Goal: Information Seeking & Learning: Learn about a topic

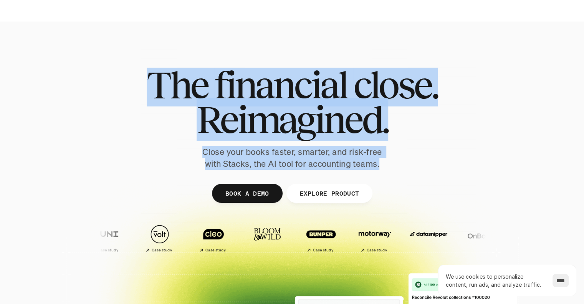
drag, startPoint x: 385, startPoint y: 166, endPoint x: 137, endPoint y: 86, distance: 260.8
click at [137, 86] on div "The financial close. Reimagined. Close your books faster, smarter, and risk-fre…" at bounding box center [292, 119] width 430 height 102
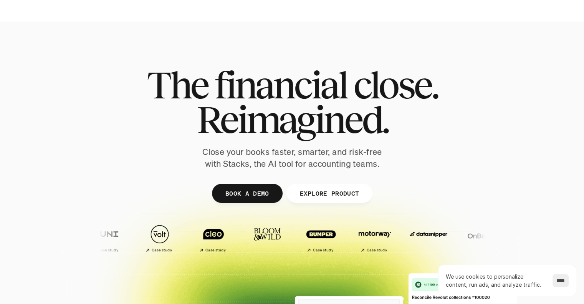
click at [137, 86] on div "The financial close. Reimagined. Close your books faster, smarter, and risk-fre…" at bounding box center [292, 119] width 430 height 102
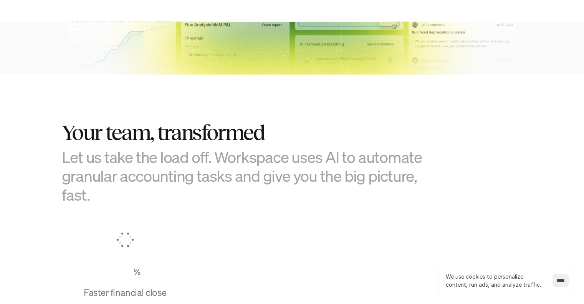
scroll to position [399, 0]
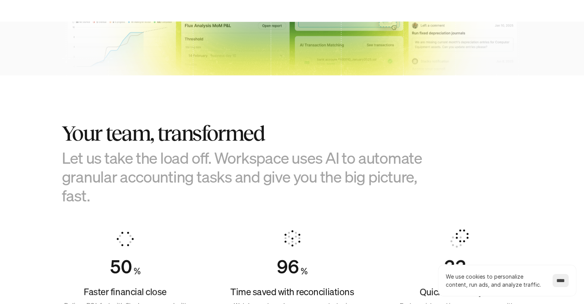
drag, startPoint x: 60, startPoint y: 129, endPoint x: 154, endPoint y: 198, distance: 116.6
click at [154, 198] on section "Your team, transformed Let us take the load off. Workspace uses AI to automate …" at bounding box center [292, 218] width 584 height 286
click at [154, 198] on h3 "Let us take the load off. Workspace uses AI to automate granular accounting tas…" at bounding box center [254, 176] width 384 height 57
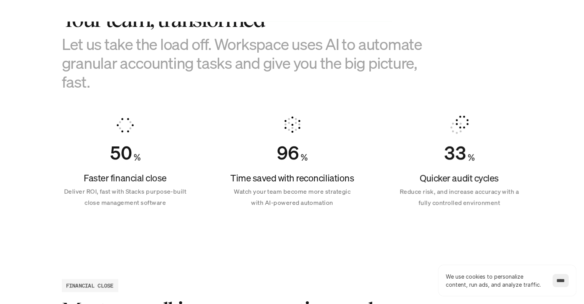
scroll to position [513, 0]
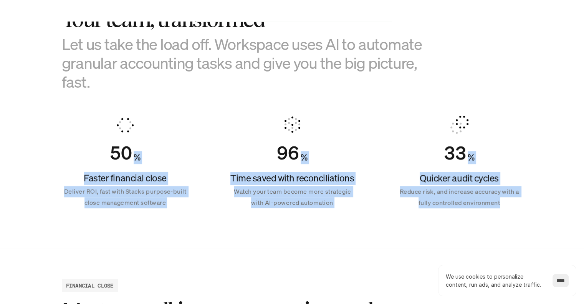
drag, startPoint x: 85, startPoint y: 126, endPoint x: 509, endPoint y: 203, distance: 430.7
click at [438, 203] on div "50 % Faster financial close Deliver ROI, fast with Stacks purpose-built close m…" at bounding box center [292, 161] width 461 height 111
click at [438, 210] on div "33 % Quicker audit cycles Reduce risk, and increase accuracy with a fully contr…" at bounding box center [459, 161] width 127 height 111
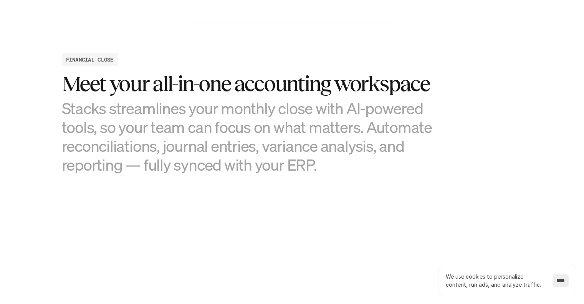
scroll to position [743, 0]
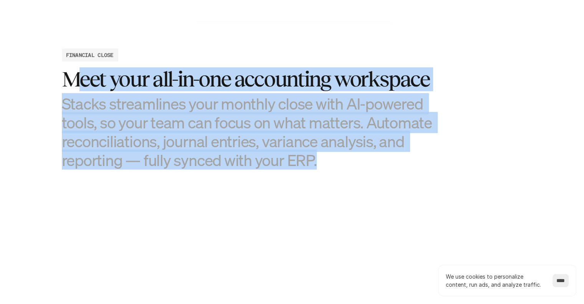
drag, startPoint x: 332, startPoint y: 167, endPoint x: 71, endPoint y: 85, distance: 274.2
click at [71, 85] on div "Meet your all-in-one accounting workspace Stacks streamlines your monthly close…" at bounding box center [254, 118] width 384 height 102
click at [72, 111] on h3 "Stacks streamlines your monthly close with AI-powered tools, so your team can f…" at bounding box center [254, 132] width 384 height 76
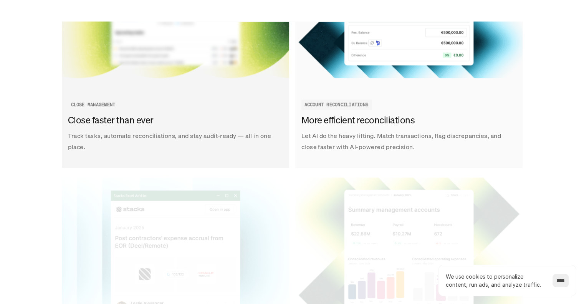
scroll to position [1020, 0]
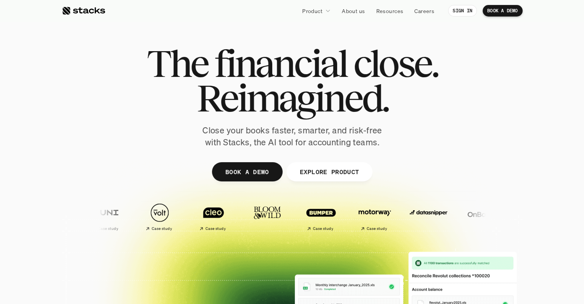
drag, startPoint x: 0, startPoint y: 0, endPoint x: 321, endPoint y: 9, distance: 320.7
click at [321, 9] on p "Product" at bounding box center [312, 11] width 20 height 8
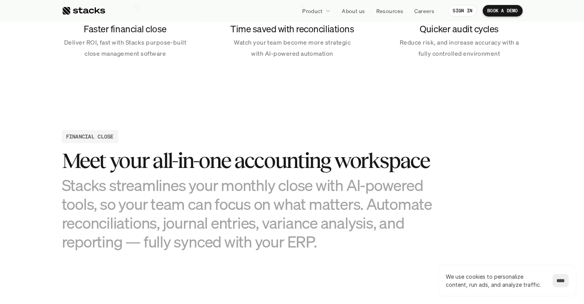
scroll to position [683, 0]
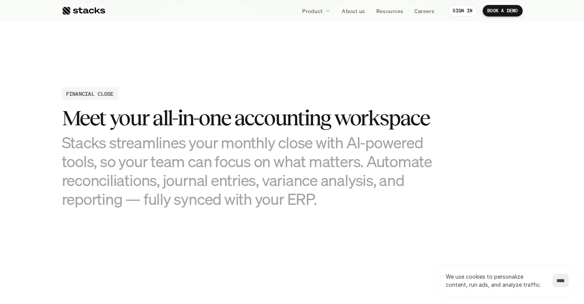
click at [322, 200] on h3 "Stacks streamlines your monthly close with AI-powered tools, so your team can f…" at bounding box center [254, 171] width 384 height 76
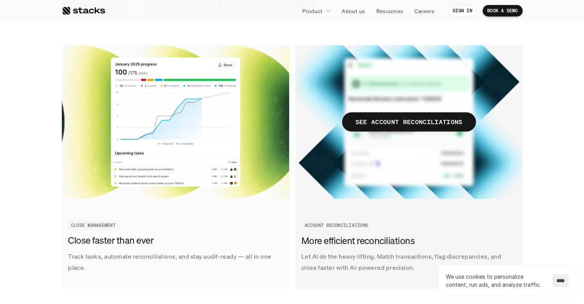
scroll to position [672, 0]
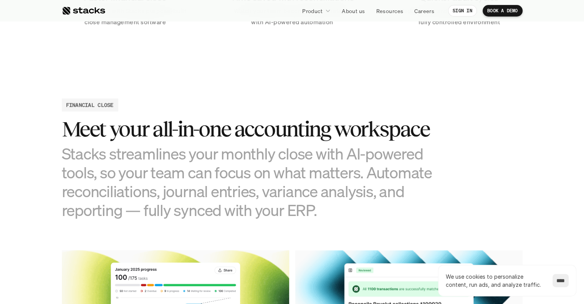
click at [88, 7] on div at bounding box center [83, 10] width 43 height 9
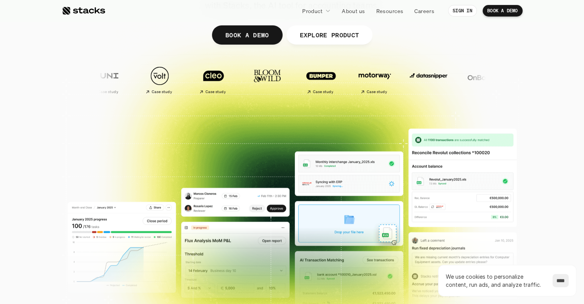
scroll to position [135, 0]
